Goal: Information Seeking & Learning: Learn about a topic

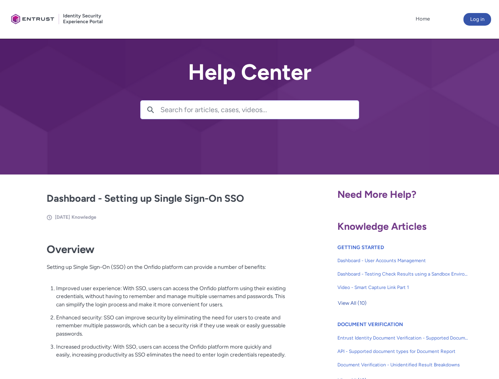
click at [150, 110] on lightning-primitive-icon "button" at bounding box center [150, 109] width 7 height 6
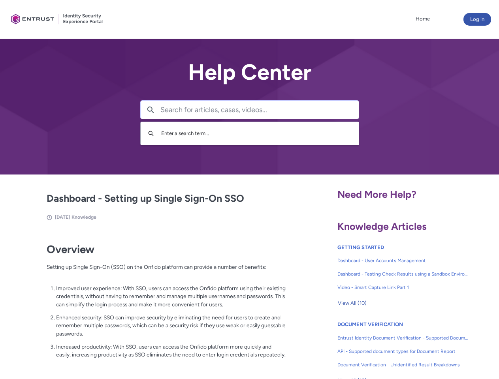
click at [151, 302] on p "Improved user experience: With SSO, users can access the Onfido platform using …" at bounding box center [171, 296] width 230 height 24
click at [352, 303] on span "View All (10)" at bounding box center [351, 303] width 29 height 12
click at [381, 345] on link "API - Supported document types for Document Report" at bounding box center [402, 351] width 131 height 13
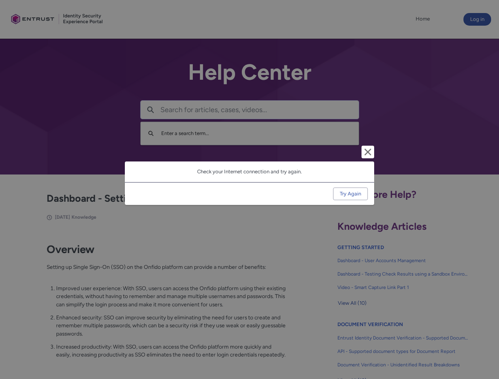
click at [486, 345] on div "Cancel and close Check your Internet connection and try again. Try Again" at bounding box center [249, 189] width 499 height 379
